Goal: Task Accomplishment & Management: Complete application form

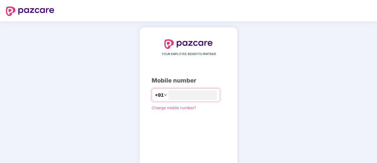
type input "**********"
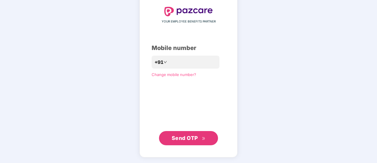
scroll to position [32, 0]
click at [185, 135] on span "Send OTP" at bounding box center [185, 138] width 26 height 6
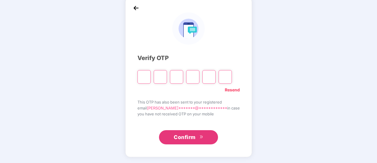
scroll to position [30, 0]
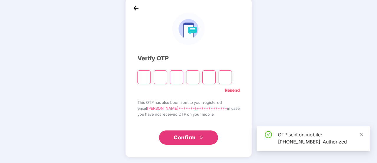
click at [149, 76] on input "Please enter verification code. Digit 1" at bounding box center [144, 77] width 13 height 14
click at [363, 132] on icon "close" at bounding box center [362, 134] width 4 height 4
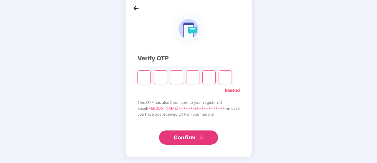
click at [147, 76] on input "Please enter verification code. Digit 1" at bounding box center [144, 77] width 13 height 14
type input "*"
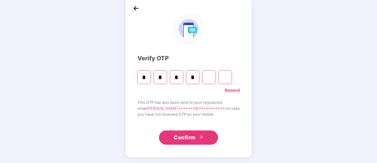
type input "*"
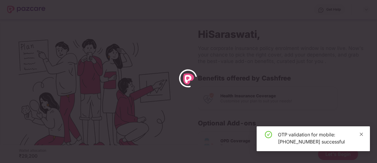
click at [362, 134] on icon "close" at bounding box center [361, 133] width 3 height 3
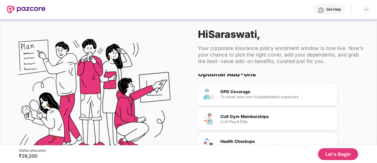
scroll to position [50, 0]
click at [282, 87] on div "OPD Coverage To cover your non hospitalisation expenses" at bounding box center [267, 93] width 139 height 22
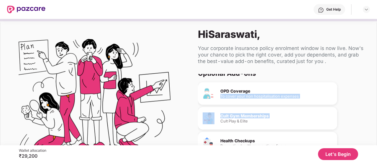
drag, startPoint x: 282, startPoint y: 87, endPoint x: 276, endPoint y: 111, distance: 24.9
click at [276, 111] on div "OPD Coverage To cover your non hospitalisation expenses Cult Gym Memberships Cu…" at bounding box center [280, 128] width 165 height 92
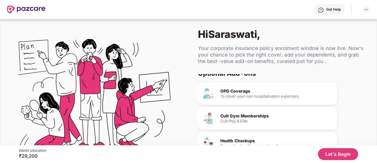
click at [272, 122] on div "Cult Play & Elite" at bounding box center [277, 121] width 112 height 4
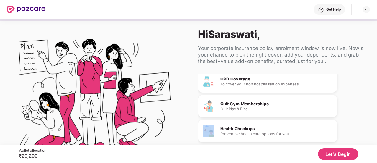
scroll to position [36, 0]
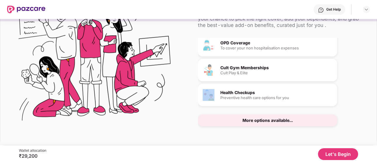
click at [340, 154] on button "Let's Begin" at bounding box center [338, 154] width 40 height 12
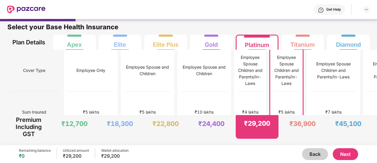
scroll to position [3, 0]
click at [339, 152] on button "Next" at bounding box center [345, 154] width 25 height 12
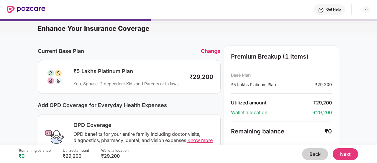
click at [196, 87] on div "₹5 Lakhs Platinum Plan You, Spouse, 2 dependent Kids and Parents or In laws ₹29…" at bounding box center [129, 77] width 183 height 34
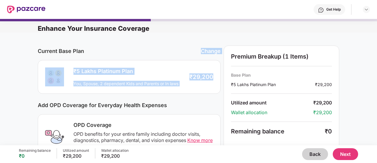
drag, startPoint x: 196, startPoint y: 87, endPoint x: 178, endPoint y: 57, distance: 34.4
click at [178, 57] on div "Current Base Plan Change ₹5 Lakhs Platinum Plan You, Spouse, 2 dependent Kids a…" at bounding box center [129, 69] width 183 height 48
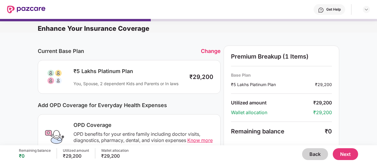
click at [189, 85] on div "₹5 Lakhs Platinum Plan You, Spouse, 2 dependent Kids and Parents or In laws ₹29…" at bounding box center [129, 76] width 168 height 19
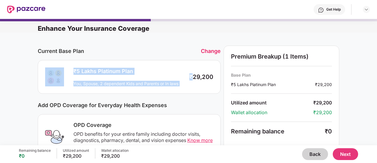
drag, startPoint x: 189, startPoint y: 85, endPoint x: 64, endPoint y: 68, distance: 125.5
click at [64, 68] on div "₹5 Lakhs Platinum Plan You, Spouse, 2 dependent Kids and Parents or In laws ₹29…" at bounding box center [129, 76] width 168 height 19
drag, startPoint x: 64, startPoint y: 68, endPoint x: 217, endPoint y: 81, distance: 153.0
click at [217, 81] on div "₹5 Lakhs Platinum Plan You, Spouse, 2 dependent Kids and Parents or In laws ₹29…" at bounding box center [129, 77] width 183 height 34
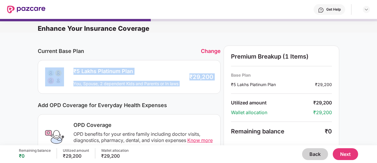
click at [217, 81] on div "₹5 Lakhs Platinum Plan You, Spouse, 2 dependent Kids and Parents or In laws ₹29…" at bounding box center [129, 77] width 183 height 34
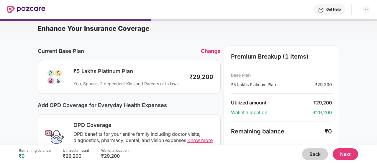
click at [217, 81] on div "₹5 Lakhs Platinum Plan You, Spouse, 2 dependent Kids and Parents or In laws ₹29…" at bounding box center [129, 77] width 183 height 34
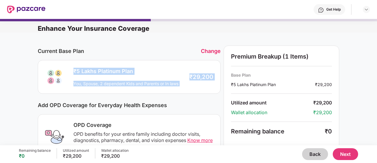
drag, startPoint x: 217, startPoint y: 81, endPoint x: 71, endPoint y: 65, distance: 146.7
click at [71, 65] on div "₹5 Lakhs Platinum Plan You, Spouse, 2 dependent Kids and Parents or In laws ₹29…" at bounding box center [129, 77] width 183 height 34
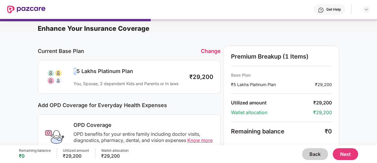
click at [71, 65] on div "₹5 Lakhs Platinum Plan You, Spouse, 2 dependent Kids and Parents or In laws ₹29…" at bounding box center [129, 77] width 183 height 34
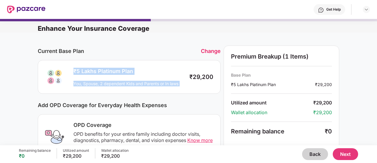
drag, startPoint x: 71, startPoint y: 65, endPoint x: 132, endPoint y: 84, distance: 63.5
click at [132, 84] on div "₹5 Lakhs Platinum Plan You, Spouse, 2 dependent Kids and Parents or In laws ₹29…" at bounding box center [129, 77] width 183 height 34
click at [132, 84] on div "You, Spouse, 2 dependent Kids and Parents or In laws" at bounding box center [129, 84] width 110 height 6
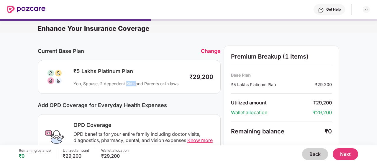
click at [132, 84] on div "You, Spouse, 2 dependent Kids and Parents or In laws" at bounding box center [129, 84] width 110 height 6
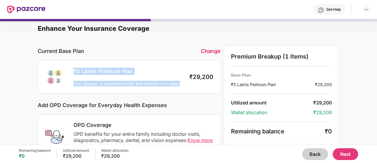
drag, startPoint x: 132, startPoint y: 84, endPoint x: 78, endPoint y: 66, distance: 56.6
click at [78, 66] on div "₹5 Lakhs Platinum Plan You, Spouse, 2 dependent Kids and Parents or In laws ₹29…" at bounding box center [129, 77] width 183 height 34
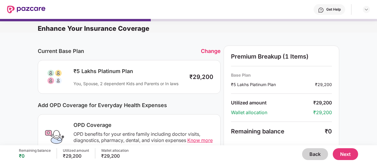
click at [74, 69] on div "₹5 Lakhs Platinum Plan" at bounding box center [129, 71] width 110 height 7
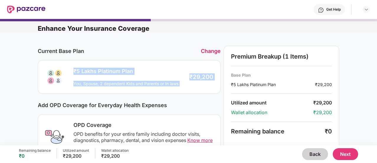
drag, startPoint x: 74, startPoint y: 69, endPoint x: 214, endPoint y: 80, distance: 140.7
click at [214, 80] on div "₹5 Lakhs Platinum Plan You, Spouse, 2 dependent Kids and Parents or In laws ₹29…" at bounding box center [129, 77] width 183 height 34
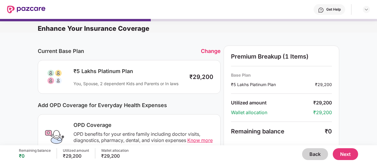
click at [214, 80] on div "₹5 Lakhs Platinum Plan You, Spouse, 2 dependent Kids and Parents or In laws ₹29…" at bounding box center [129, 77] width 183 height 34
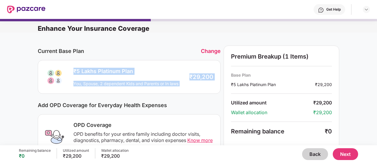
drag, startPoint x: 214, startPoint y: 80, endPoint x: 108, endPoint y: 71, distance: 106.4
click at [108, 71] on div "₹5 Lakhs Platinum Plan You, Spouse, 2 dependent Kids and Parents or In laws ₹29…" at bounding box center [129, 77] width 183 height 34
click at [108, 71] on div "₹5 Lakhs Platinum Plan" at bounding box center [129, 71] width 110 height 7
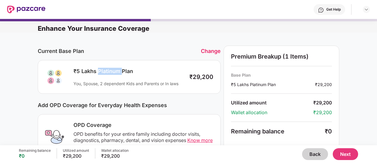
click at [108, 71] on div "₹5 Lakhs Platinum Plan" at bounding box center [129, 71] width 110 height 7
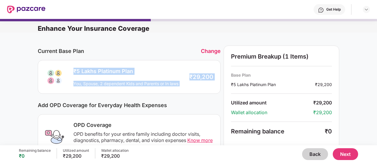
drag, startPoint x: 108, startPoint y: 71, endPoint x: 206, endPoint y: 84, distance: 99.0
click at [206, 84] on div "₹5 Lakhs Platinum Plan You, Spouse, 2 dependent Kids and Parents or In laws ₹29…" at bounding box center [129, 76] width 168 height 19
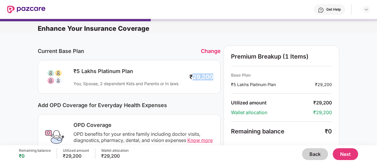
click at [206, 84] on div "₹5 Lakhs Platinum Plan You, Spouse, 2 dependent Kids and Parents or In laws ₹29…" at bounding box center [129, 76] width 168 height 19
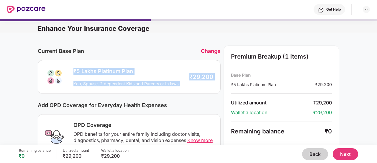
drag, startPoint x: 206, startPoint y: 84, endPoint x: 95, endPoint y: 71, distance: 111.8
click at [95, 71] on div "₹5 Lakhs Platinum Plan You, Spouse, 2 dependent Kids and Parents or In laws ₹29…" at bounding box center [129, 76] width 168 height 19
click at [95, 71] on div "₹5 Lakhs Platinum Plan" at bounding box center [129, 71] width 110 height 7
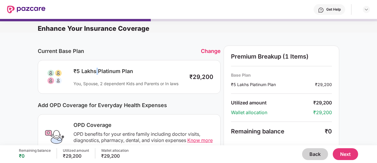
click at [95, 71] on div "₹5 Lakhs Platinum Plan" at bounding box center [129, 71] width 110 height 7
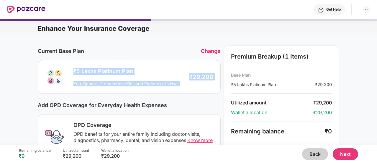
drag, startPoint x: 95, startPoint y: 71, endPoint x: 210, endPoint y: 76, distance: 114.7
click at [210, 76] on div "₹5 Lakhs Platinum Plan You, Spouse, 2 dependent Kids and Parents or In laws ₹29…" at bounding box center [129, 76] width 168 height 19
click at [208, 83] on div "₹5 Lakhs Platinum Plan You, Spouse, 2 dependent Kids and Parents or In laws ₹29…" at bounding box center [129, 76] width 168 height 19
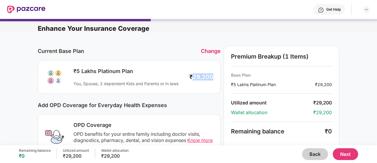
click at [208, 83] on div "₹5 Lakhs Platinum Plan You, Spouse, 2 dependent Kids and Parents or In laws ₹29…" at bounding box center [129, 76] width 168 height 19
drag, startPoint x: 208, startPoint y: 83, endPoint x: 88, endPoint y: 77, distance: 120.4
click at [88, 77] on div "₹5 Lakhs Platinum Plan You, Spouse, 2 dependent Kids and Parents or In laws ₹29…" at bounding box center [129, 76] width 168 height 19
click at [88, 77] on div "₹5 Lakhs Platinum Plan You, Spouse, 2 dependent Kids and Parents or In laws" at bounding box center [127, 77] width 114 height 19
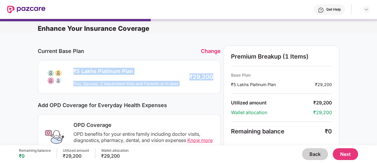
drag, startPoint x: 69, startPoint y: 70, endPoint x: 213, endPoint y: 81, distance: 144.3
click at [213, 81] on div "₹5 Lakhs Platinum Plan You, Spouse, 2 dependent Kids and Parents or In laws ₹29…" at bounding box center [129, 76] width 168 height 19
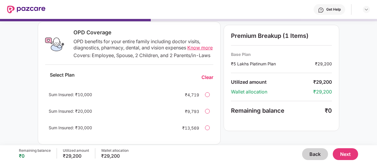
scroll to position [93, 0]
click at [162, 41] on div "OPD benefits for your entire family including doctor visits, diagnostics, pharm…" at bounding box center [144, 44] width 140 height 12
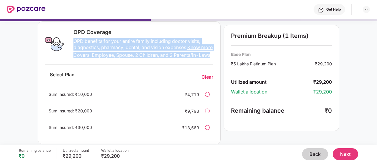
drag, startPoint x: 162, startPoint y: 41, endPoint x: 167, endPoint y: 61, distance: 20.1
click at [167, 59] on div "OPD Coverage OPD benefits for your entire family including doctor visits, diagn…" at bounding box center [142, 44] width 144 height 31
click at [167, 58] on div "Covers: Employee, Spouse, 2 Children, and 2 Parents/in-Laws" at bounding box center [144, 55] width 140 height 6
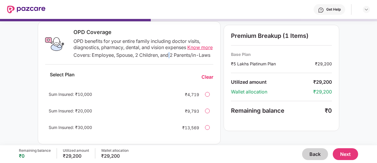
click at [167, 58] on div "Covers: Employee, Spouse, 2 Children, and 2 Parents/in-Laws" at bounding box center [144, 55] width 140 height 6
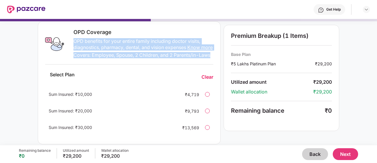
drag, startPoint x: 167, startPoint y: 61, endPoint x: 159, endPoint y: 44, distance: 18.5
click at [159, 44] on div "OPD Coverage OPD benefits for your entire family including doctor visits, diagn…" at bounding box center [142, 44] width 144 height 31
click at [159, 44] on div "OPD benefits for your entire family including doctor visits, diagnostics, pharm…" at bounding box center [144, 44] width 140 height 12
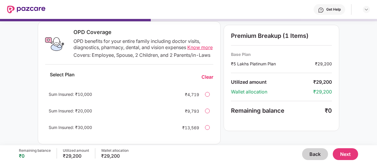
click at [74, 32] on div "OPD Coverage" at bounding box center [144, 32] width 140 height 7
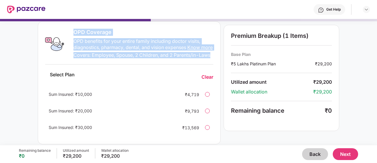
drag, startPoint x: 74, startPoint y: 32, endPoint x: 211, endPoint y: 60, distance: 139.9
click at [211, 59] on div "OPD Coverage OPD benefits for your entire family including doctor visits, diagn…" at bounding box center [142, 44] width 144 height 31
click at [211, 58] on div "Covers: Employee, Spouse, 2 Children, and 2 Parents/in-Laws" at bounding box center [144, 55] width 140 height 6
drag, startPoint x: 211, startPoint y: 60, endPoint x: 72, endPoint y: 31, distance: 141.9
click at [72, 31] on div "OPD Coverage OPD benefits for your entire family including doctor visits, diagn…" at bounding box center [142, 44] width 144 height 31
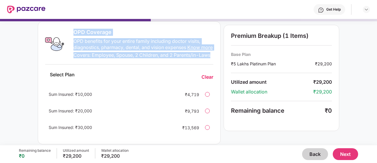
click at [72, 31] on div "OPD Coverage OPD benefits for your entire family including doctor visits, diagn…" at bounding box center [142, 44] width 144 height 31
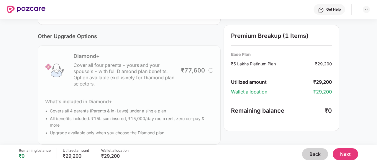
scroll to position [224, 0]
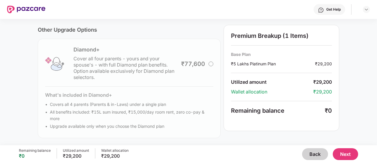
click at [352, 150] on button "Next" at bounding box center [345, 154] width 25 height 12
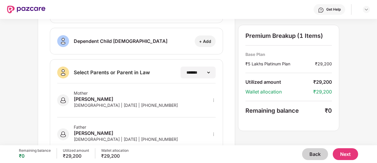
scroll to position [142, 0]
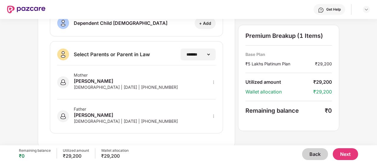
click at [351, 152] on button "Next" at bounding box center [345, 154] width 25 height 12
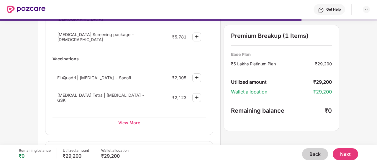
scroll to position [105, 0]
click at [130, 120] on div "View More" at bounding box center [130, 122] width 154 height 11
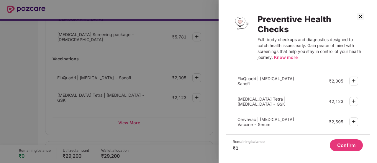
scroll to position [246, 0]
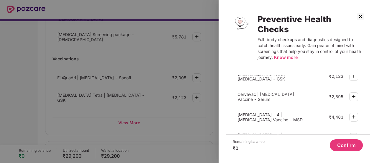
click at [351, 145] on button "Confirm" at bounding box center [346, 145] width 33 height 12
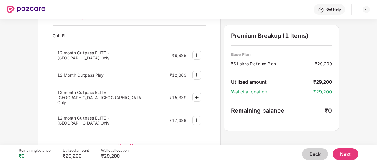
scroll to position [262, 0]
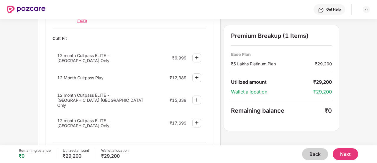
click at [129, 142] on div "View More" at bounding box center [130, 147] width 154 height 11
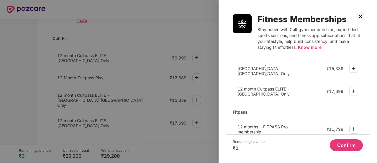
scroll to position [39, 0]
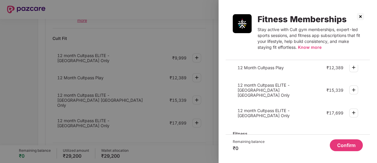
click at [340, 147] on button "Confirm" at bounding box center [346, 145] width 33 height 12
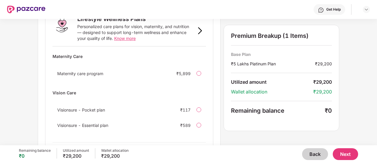
scroll to position [429, 0]
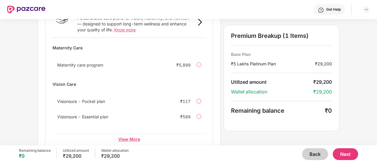
click at [139, 133] on div "View More" at bounding box center [130, 138] width 154 height 11
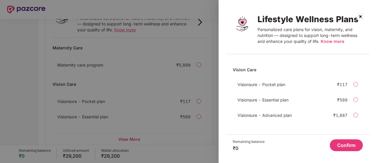
scroll to position [0, 0]
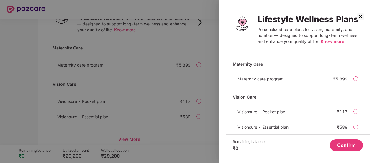
click at [349, 145] on button "Confirm" at bounding box center [346, 145] width 33 height 12
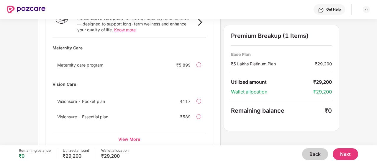
click at [350, 153] on button "Next" at bounding box center [345, 154] width 25 height 12
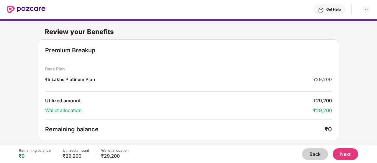
scroll to position [1, 0]
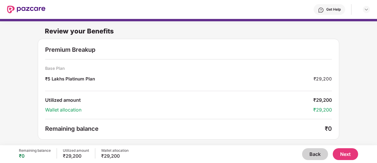
click at [348, 153] on button "Next" at bounding box center [345, 154] width 25 height 12
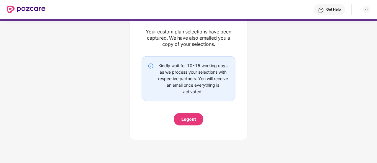
scroll to position [0, 0]
